Goal: Task Accomplishment & Management: Use online tool/utility

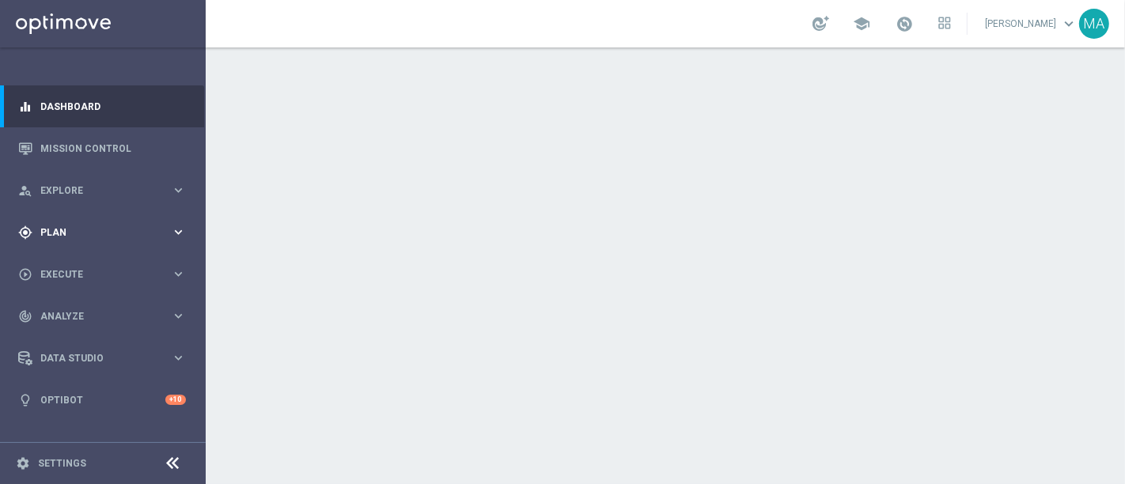
click at [82, 228] on span "Plan" at bounding box center [105, 232] width 131 height 9
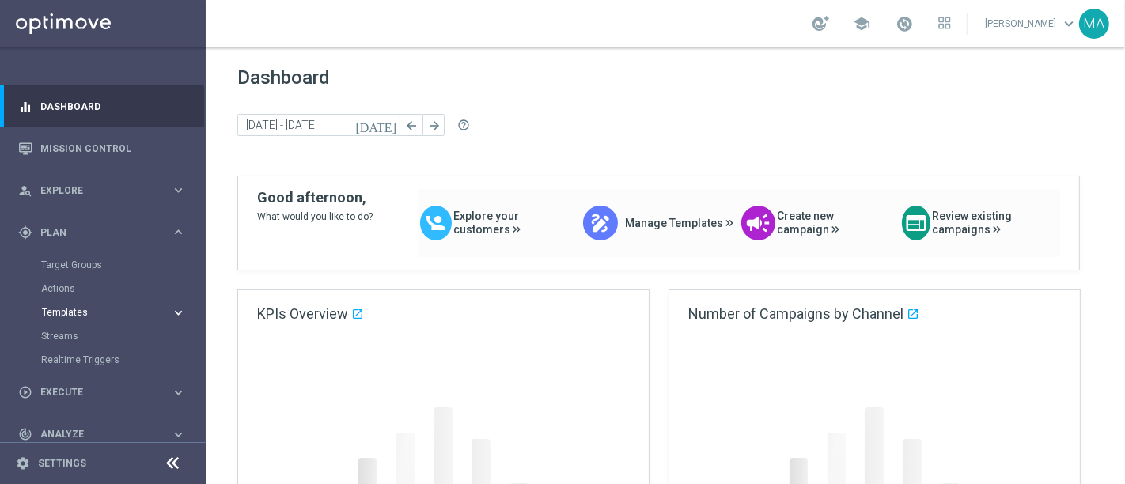
click at [58, 309] on span "Templates" at bounding box center [98, 312] width 113 height 9
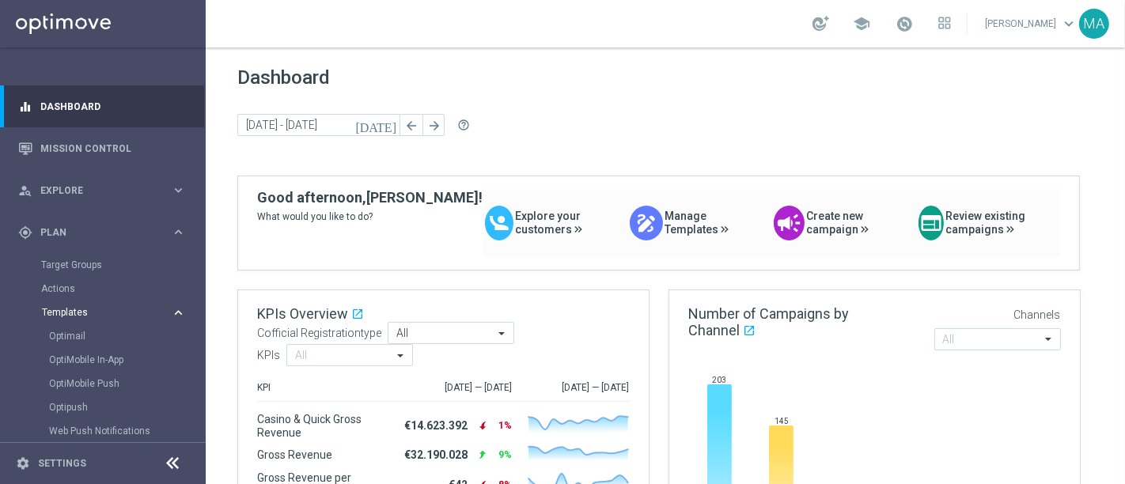
click at [59, 309] on span "Templates" at bounding box center [98, 312] width 113 height 9
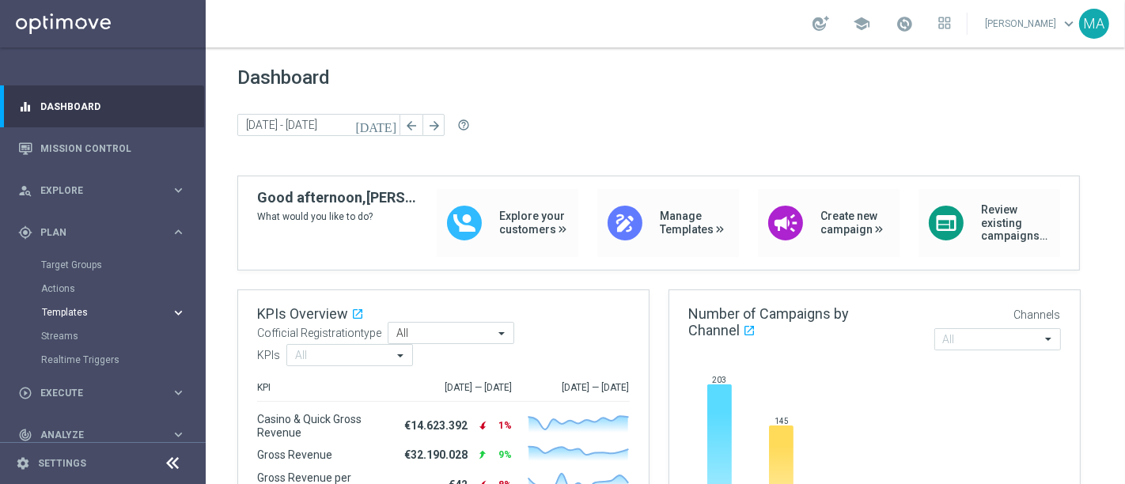
click at [59, 309] on span "Templates" at bounding box center [98, 312] width 113 height 9
click at [59, 330] on link "Optimail" at bounding box center [107, 336] width 116 height 13
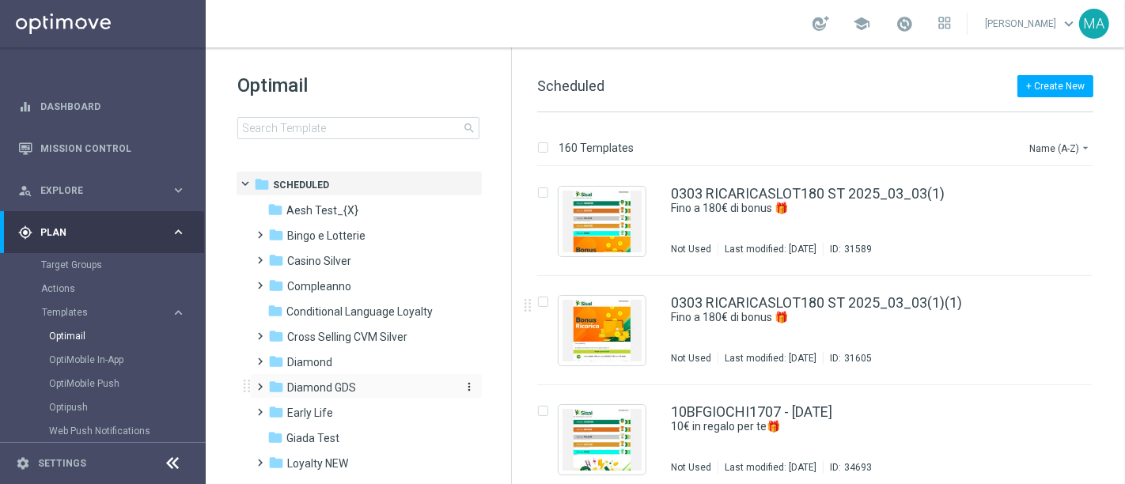
click at [314, 385] on span "Diamond GDS" at bounding box center [321, 388] width 69 height 14
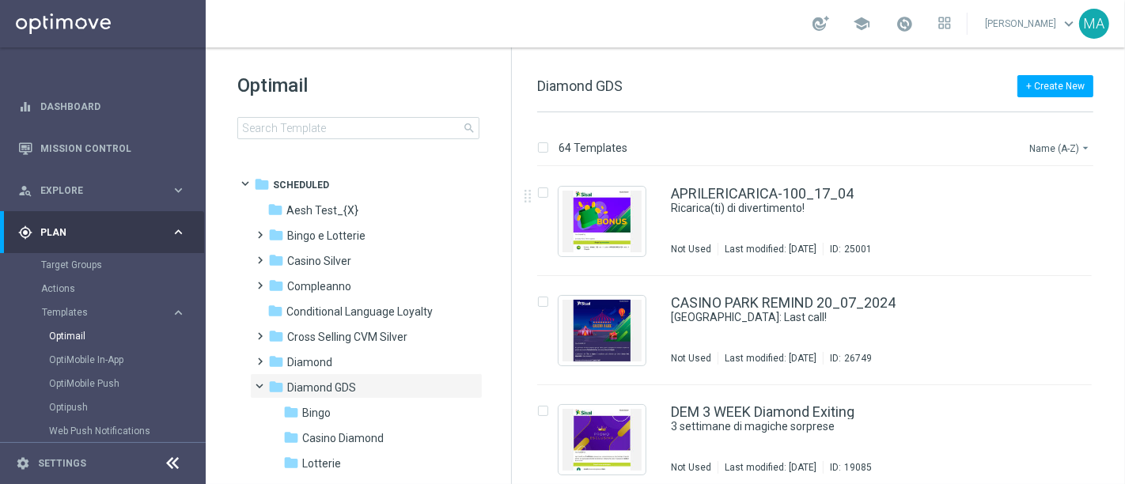
click at [1046, 145] on button "Name (A-Z) arrow_drop_down" at bounding box center [1061, 148] width 66 height 19
click at [1042, 221] on span "Date Modified (Newest)" at bounding box center [1033, 218] width 106 height 11
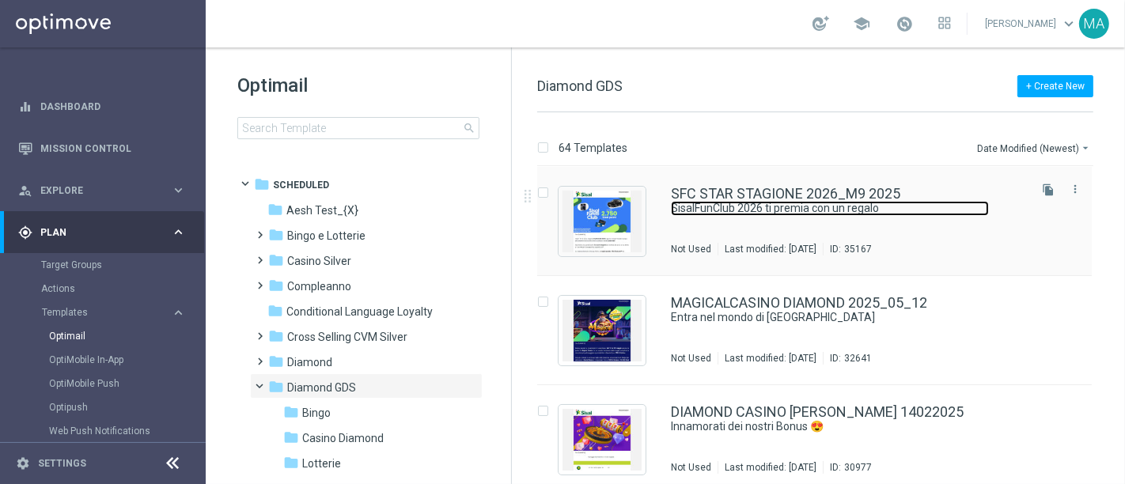
click at [727, 214] on link "SisalFunClub 2026 ti premia con un regalo" at bounding box center [830, 208] width 318 height 15
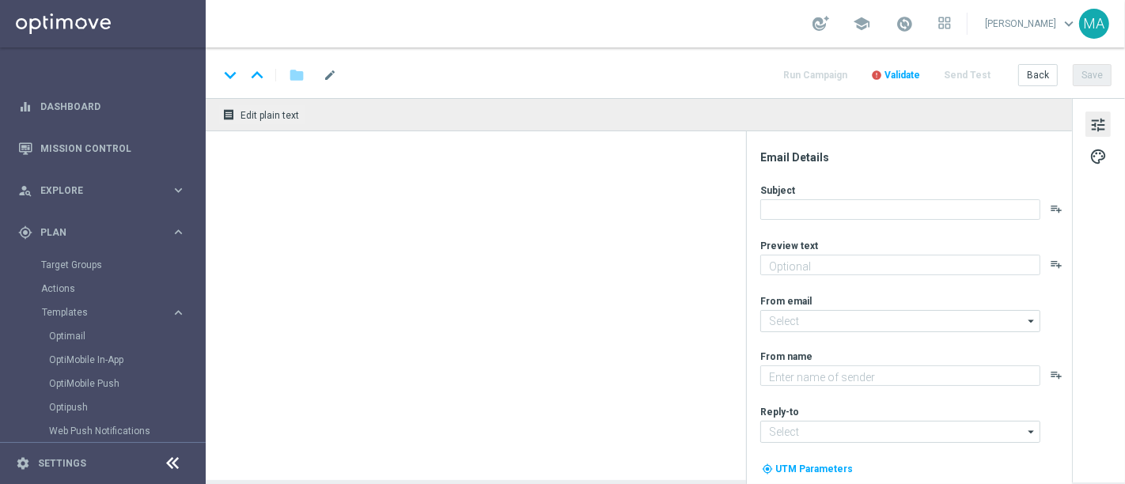
type textarea "La nuova stagione è iniziata!"
type input "[EMAIL_ADDRESS][DOMAIN_NAME]"
type textarea "Sisal"
type input "[EMAIL_ADDRESS][DOMAIN_NAME]"
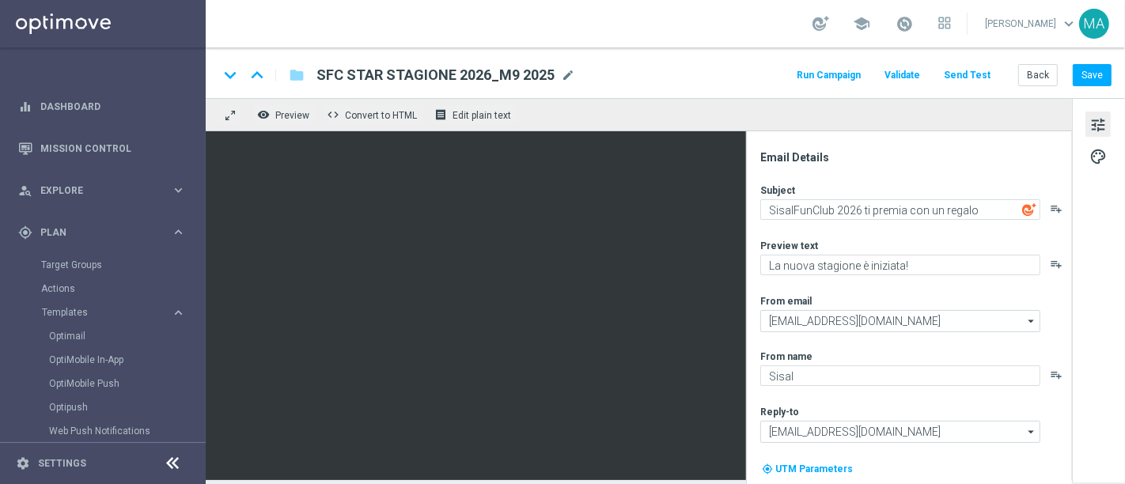
click at [174, 461] on icon at bounding box center [173, 463] width 19 height 19
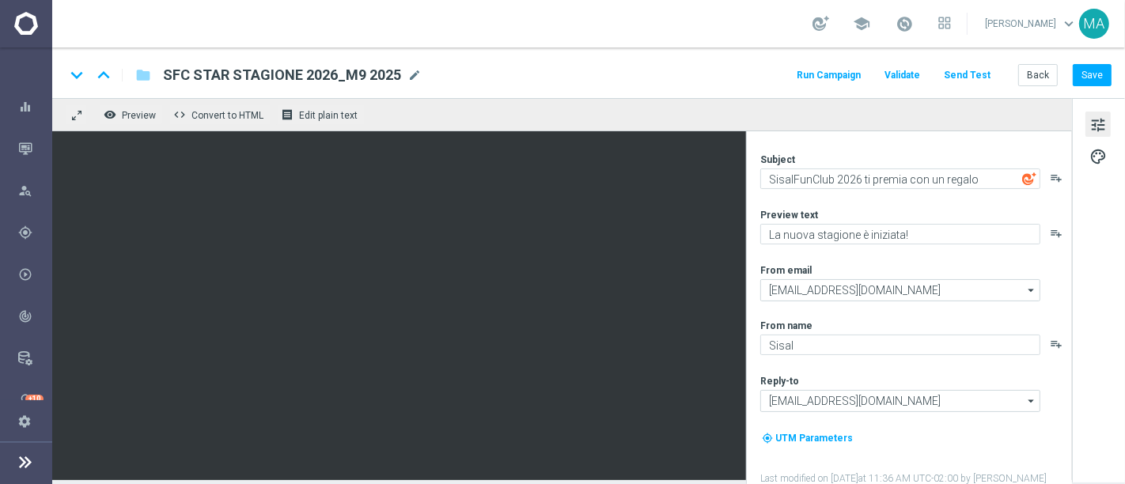
scroll to position [44, 0]
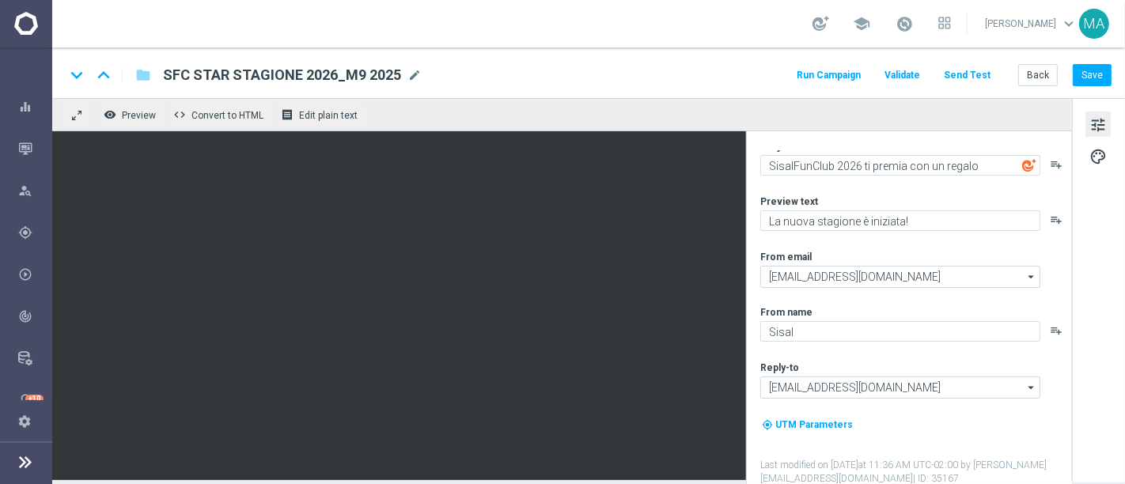
click at [1114, 152] on div "tune palette" at bounding box center [1098, 290] width 53 height 385
click at [1111, 152] on button "palette" at bounding box center [1098, 155] width 25 height 25
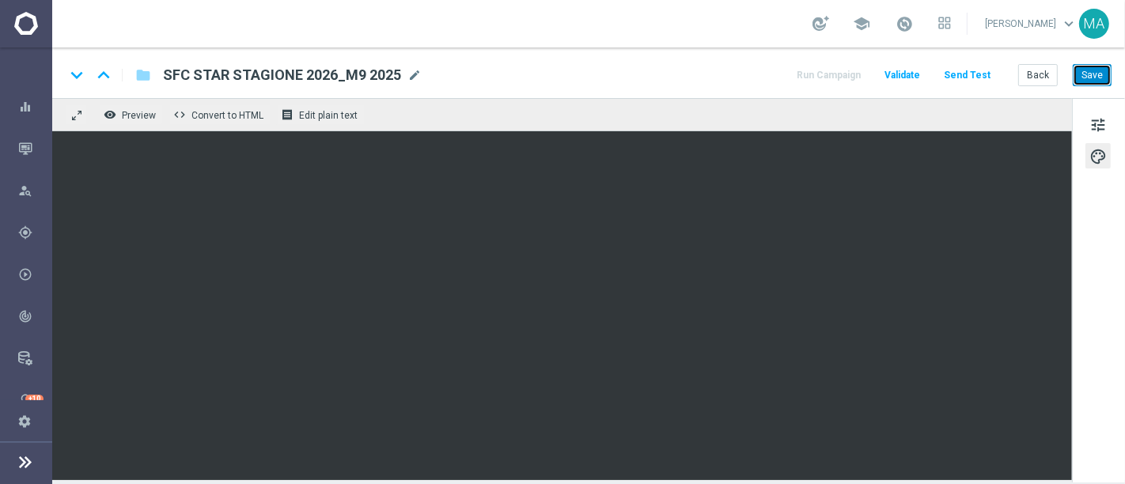
click at [1101, 78] on button "Save" at bounding box center [1092, 75] width 39 height 22
